Goal: Find specific page/section: Find specific page/section

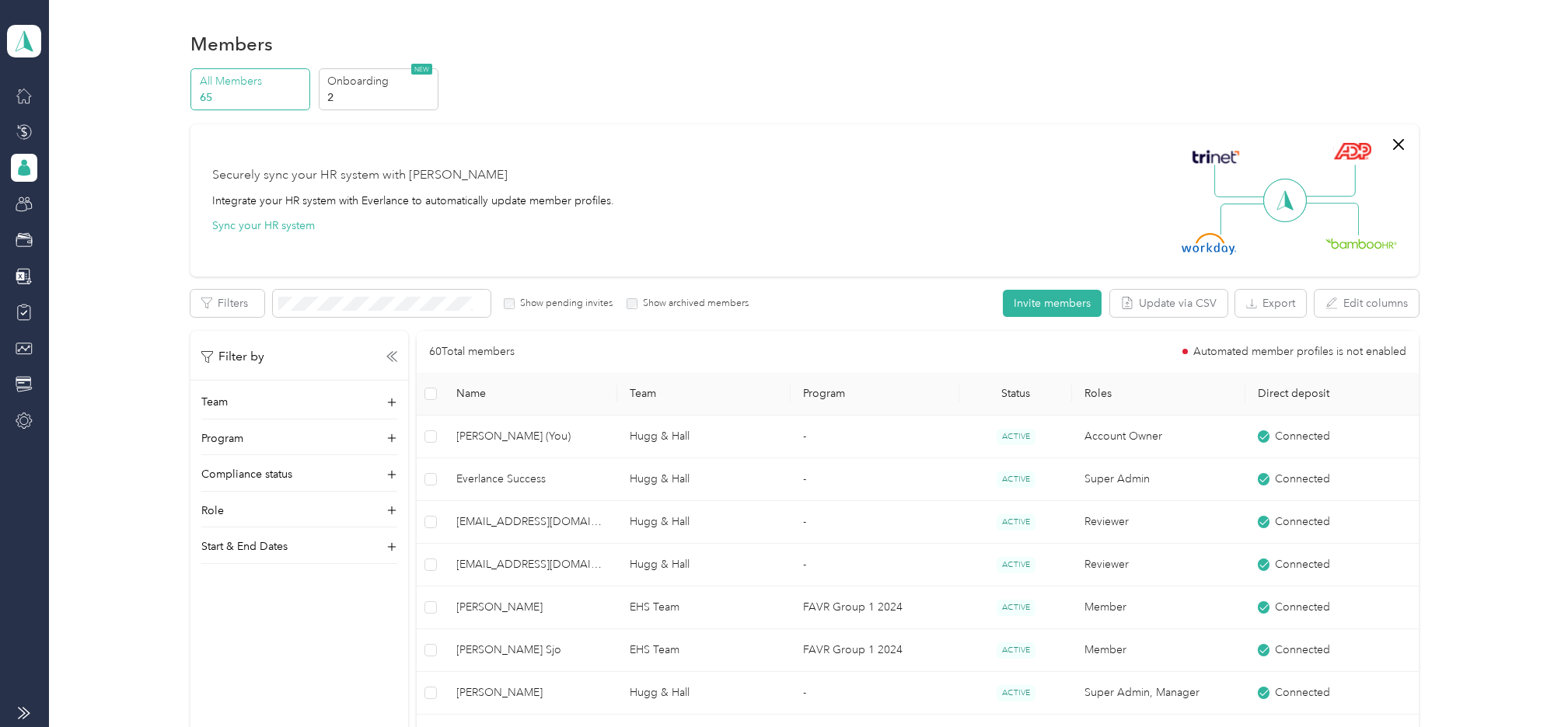
scroll to position [1165, 0]
click at [934, 85] on div "All Members 65 Onboarding 2 NEW" at bounding box center [804, 90] width 1227 height 42
